Goal: Check status

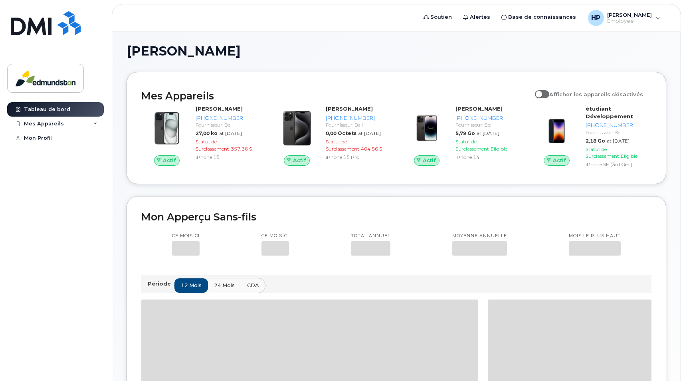
scroll to position [2, 0]
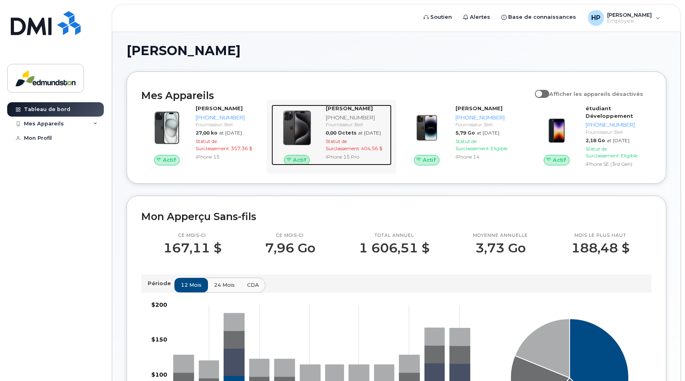
click at [337, 149] on span "Statut de Surclassement" at bounding box center [343, 144] width 34 height 13
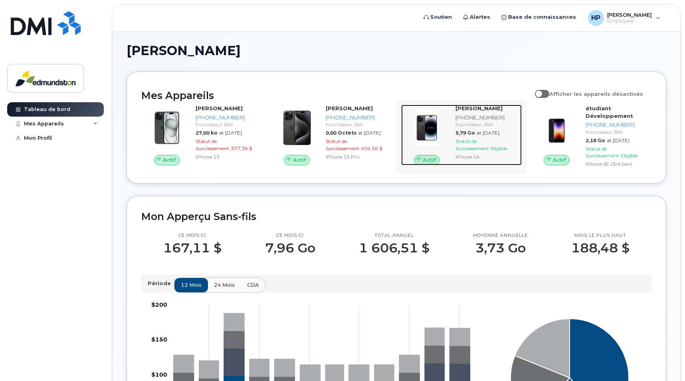
click at [470, 141] on span "Statut de Surclassement" at bounding box center [473, 144] width 34 height 13
